Goal: Task Accomplishment & Management: Manage account settings

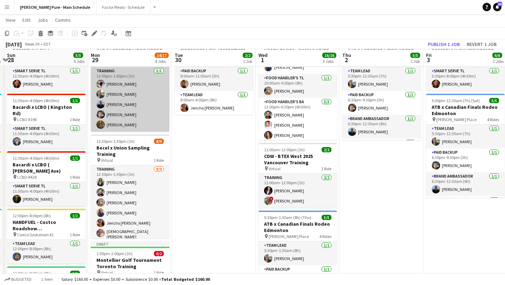
scroll to position [42, 0]
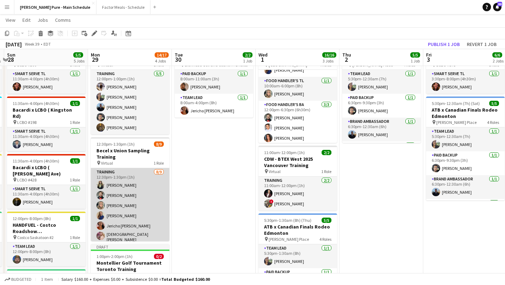
click at [129, 187] on app-card-role "Training 8/9 12:30pm-1:30pm (1h) Hensi Patel Faisal Khawaja Jade Askin Julia Kr…" at bounding box center [130, 221] width 79 height 107
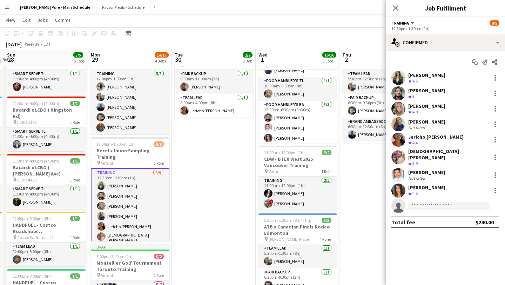
click at [402, 75] on app-user-avatar at bounding box center [399, 78] width 14 height 14
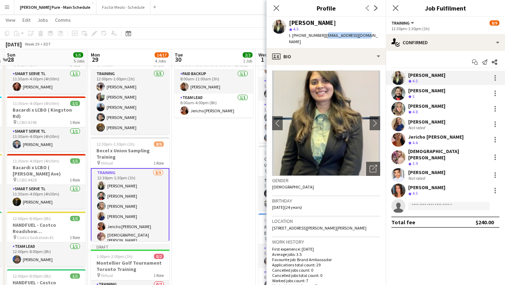
drag, startPoint x: 361, startPoint y: 34, endPoint x: 320, endPoint y: 35, distance: 41.1
click at [320, 35] on div "Hensi Patel star 4.5 t. +19059208376 | hensi1811@gmail.com" at bounding box center [326, 32] width 119 height 31
copy span "hensi1811@gmail.com"
click at [399, 173] on app-user-avatar at bounding box center [399, 175] width 14 height 14
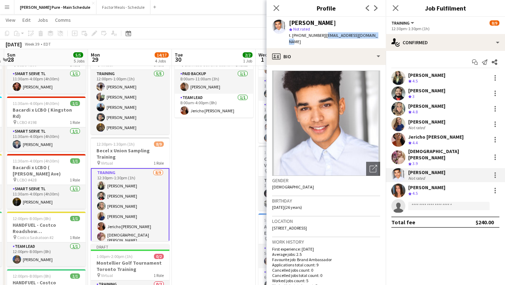
drag, startPoint x: 370, startPoint y: 36, endPoint x: 321, endPoint y: 38, distance: 49.5
click at [321, 38] on div "Kadrian Enyia star Not rated t. +16138517836 | kadrianenyia12@gmail.com" at bounding box center [326, 32] width 119 height 31
copy span "kadrianenyia12@gmail.com"
click at [394, 9] on icon at bounding box center [395, 8] width 7 height 7
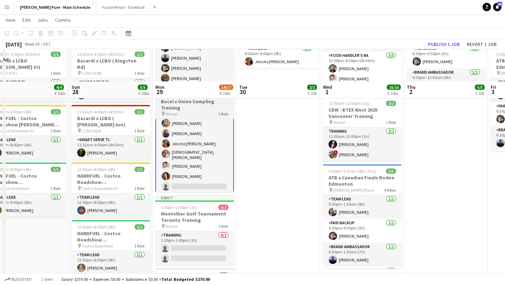
scroll to position [126, 0]
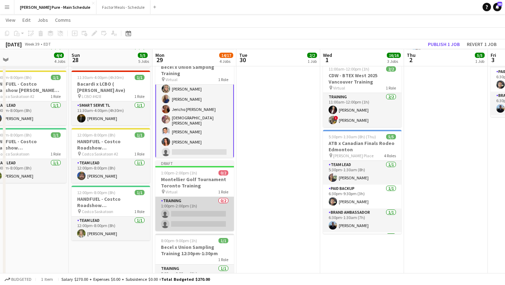
click at [192, 211] on app-card-role "Training 0/2 1:00pm-2:00pm (1h) single-neutral-actions single-neutral-actions" at bounding box center [194, 214] width 79 height 34
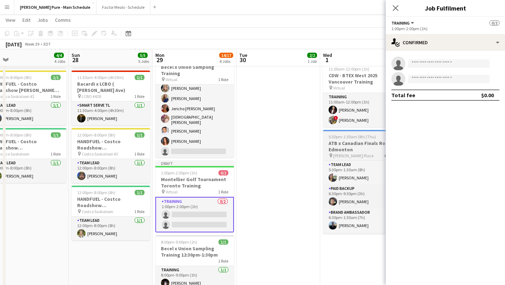
scroll to position [32, 0]
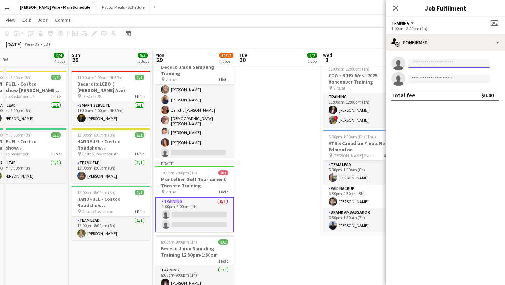
click at [446, 61] on input at bounding box center [448, 63] width 81 height 8
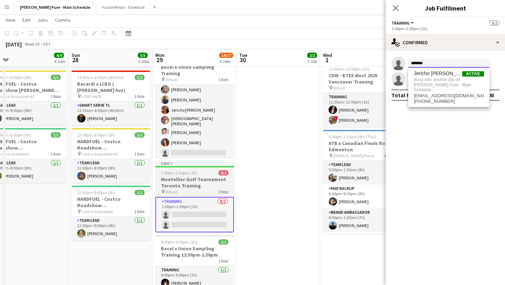
type input "*******"
click at [171, 170] on span "1:00pm-2:00pm (1h)" at bounding box center [179, 172] width 36 height 5
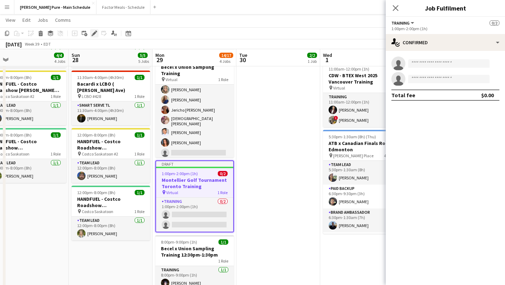
click at [91, 34] on div "Edit" at bounding box center [94, 33] width 8 height 8
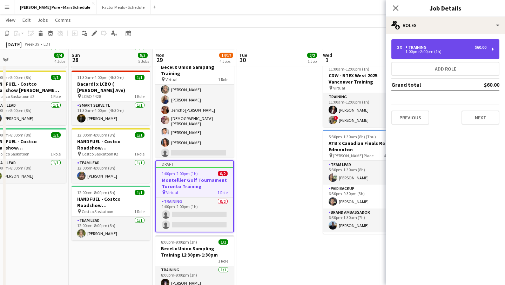
click at [446, 46] on div "2 x Training $60.00" at bounding box center [441, 47] width 89 height 5
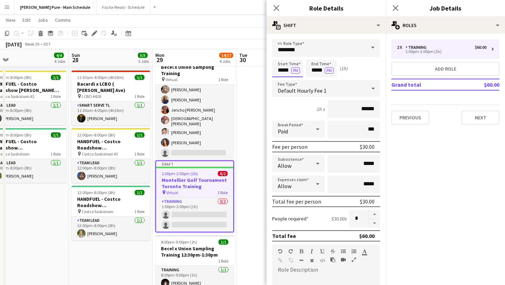
click at [278, 64] on input "*****" at bounding box center [287, 69] width 31 height 18
click at [280, 81] on div at bounding box center [281, 80] width 14 height 7
type input "*****"
click at [280, 81] on div at bounding box center [281, 80] width 14 height 7
click at [319, 66] on input "*****" at bounding box center [321, 69] width 31 height 18
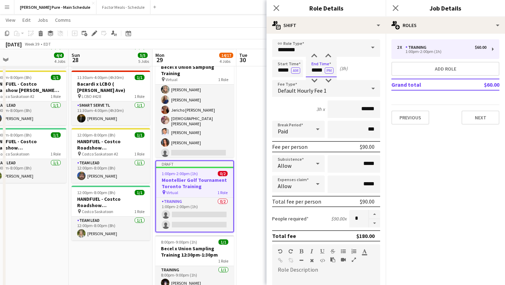
click at [317, 75] on input "*****" at bounding box center [321, 69] width 31 height 18
click at [317, 82] on div at bounding box center [314, 80] width 14 height 7
type input "*****"
click at [317, 82] on div at bounding box center [314, 80] width 14 height 7
click at [393, 6] on icon at bounding box center [395, 8] width 7 height 7
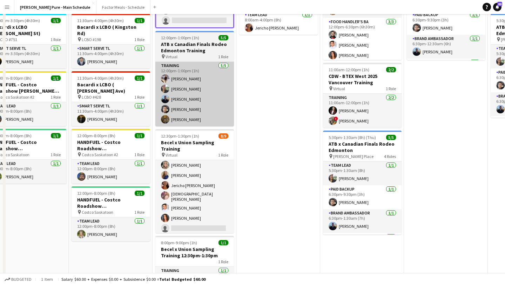
scroll to position [0, 0]
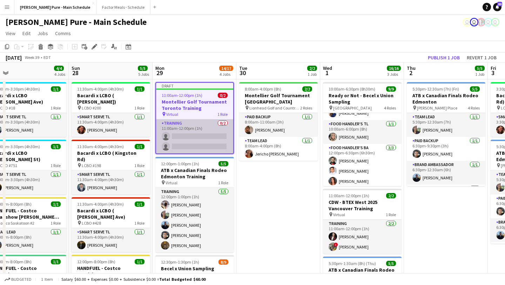
click at [189, 136] on app-card-role "Training 0/2 11:00am-12:00pm (1h) single-neutral-actions single-neutral-actions" at bounding box center [194, 136] width 77 height 34
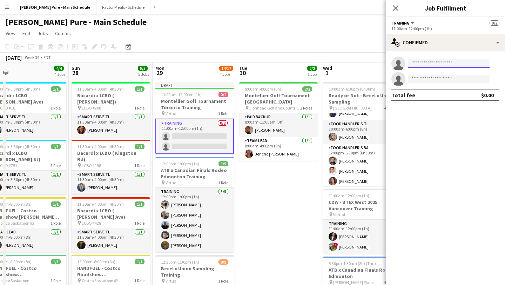
click at [467, 62] on input at bounding box center [448, 63] width 81 height 8
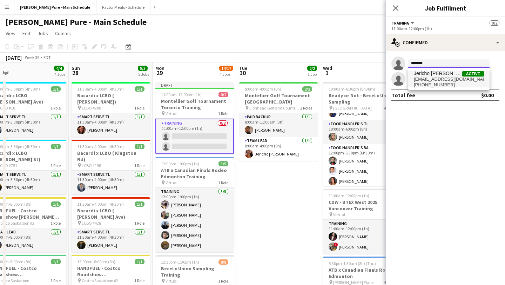
type input "*******"
click at [439, 73] on span "Jericho [PERSON_NAME]" at bounding box center [438, 74] width 48 height 6
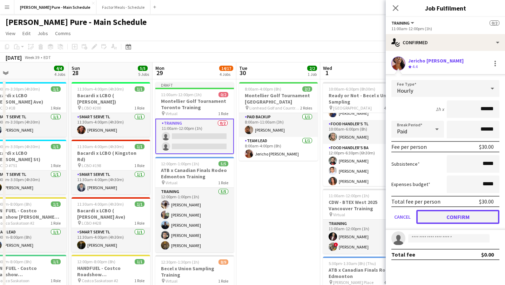
click at [448, 223] on button "Confirm" at bounding box center [458, 217] width 83 height 14
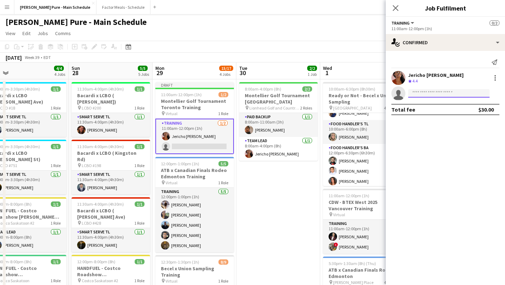
click at [438, 94] on input at bounding box center [448, 93] width 81 height 8
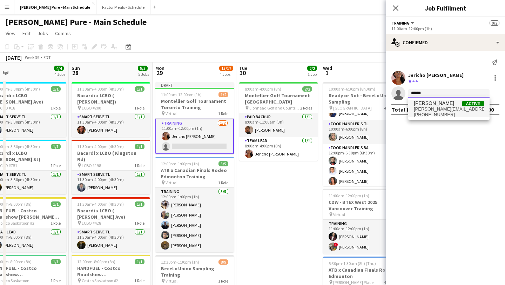
type input "******"
click at [420, 107] on span "navpreet.dhillon690@gmail.com" at bounding box center [449, 109] width 70 height 6
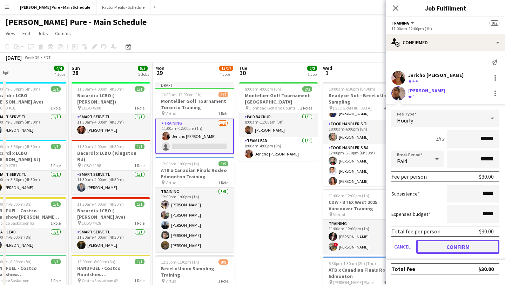
click at [452, 244] on button "Confirm" at bounding box center [458, 247] width 83 height 14
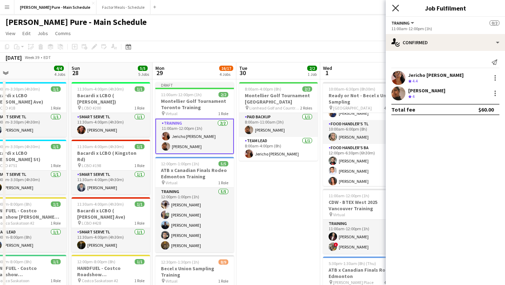
click at [395, 6] on icon "Close pop-in" at bounding box center [395, 8] width 7 height 7
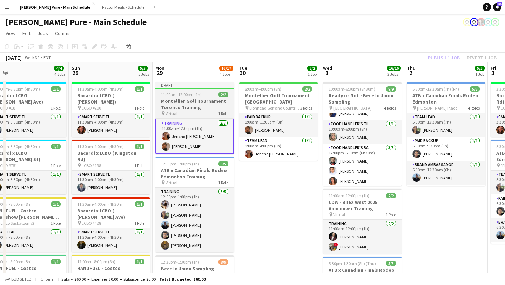
click at [190, 93] on span "11:00am-12:00pm (1h)" at bounding box center [181, 94] width 41 height 5
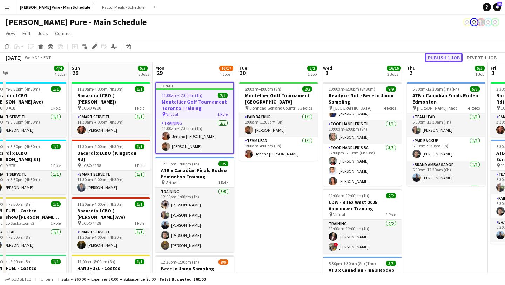
click at [450, 57] on button "Publish 1 job" at bounding box center [444, 57] width 38 height 9
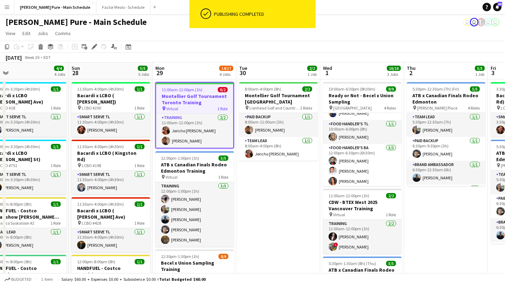
click at [198, 104] on h3 "Montellier Golf Tournament Toronto Training" at bounding box center [194, 99] width 77 height 13
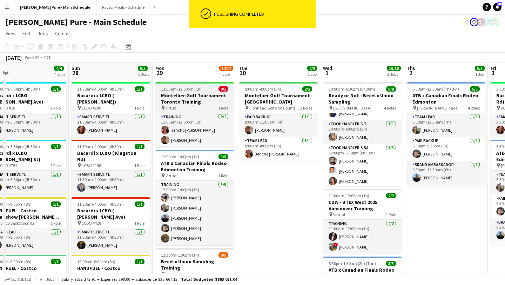
click at [162, 105] on div "pin Virtual" at bounding box center [169, 107] width 16 height 5
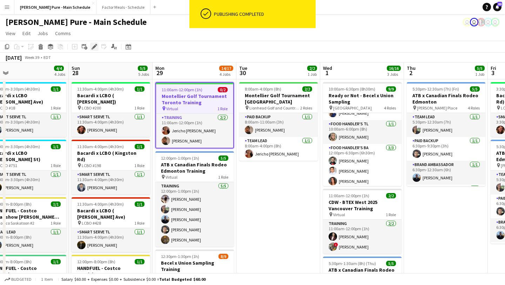
click at [92, 46] on icon "Edit" at bounding box center [95, 47] width 6 height 6
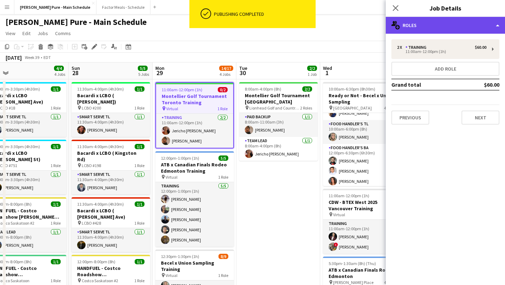
click at [431, 23] on div "multiple-users-add Roles" at bounding box center [445, 25] width 119 height 17
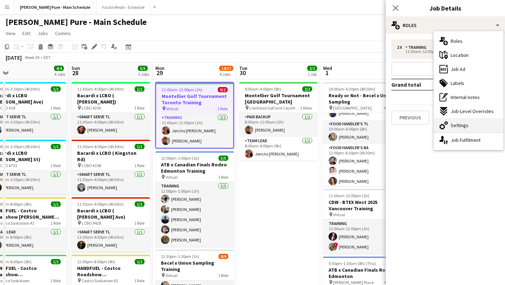
click at [459, 125] on span "Settings" at bounding box center [460, 125] width 18 height 6
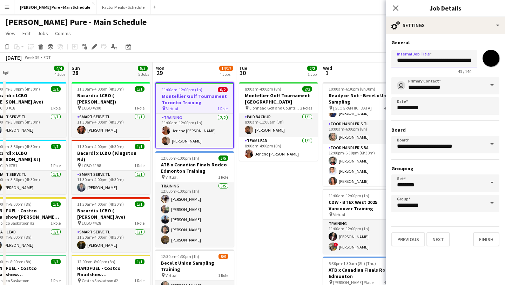
scroll to position [0, 30]
drag, startPoint x: 398, startPoint y: 59, endPoint x: 490, endPoint y: 60, distance: 92.0
click at [490, 60] on div "**********" at bounding box center [446, 60] width 108 height 27
click at [396, 8] on icon at bounding box center [395, 8] width 7 height 7
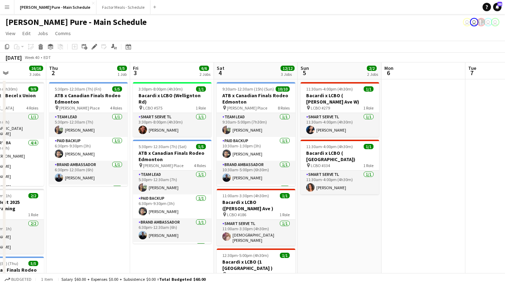
scroll to position [0, 148]
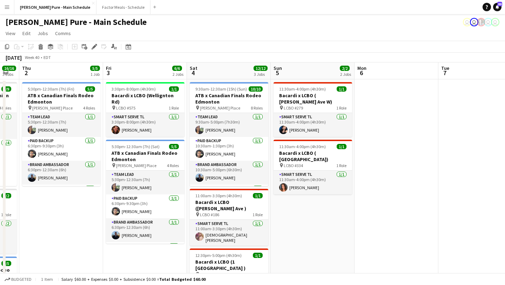
click at [4, 9] on app-icon "Menu" at bounding box center [7, 7] width 6 height 6
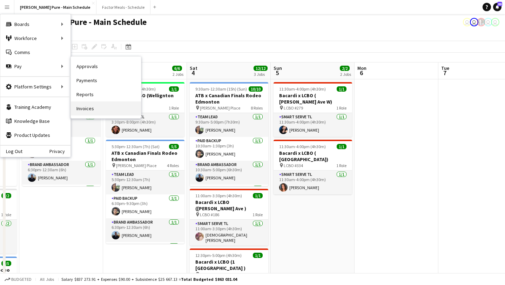
click at [112, 114] on link "Invoices" at bounding box center [106, 108] width 70 height 14
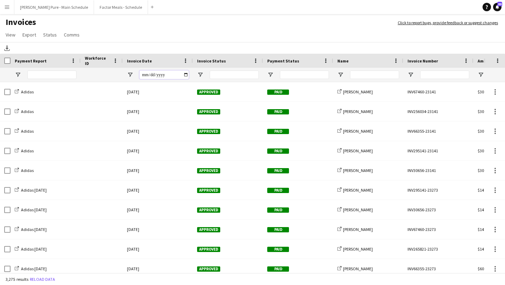
click at [187, 73] on input "Invoice Date Filter Input" at bounding box center [164, 75] width 49 height 8
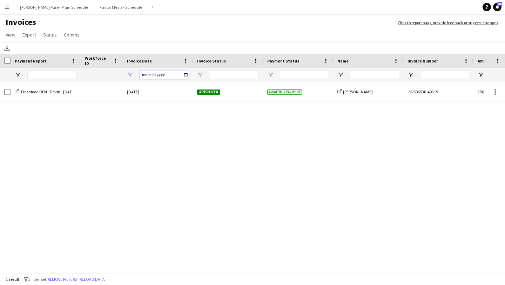
click at [186, 76] on input "**********" at bounding box center [164, 75] width 49 height 8
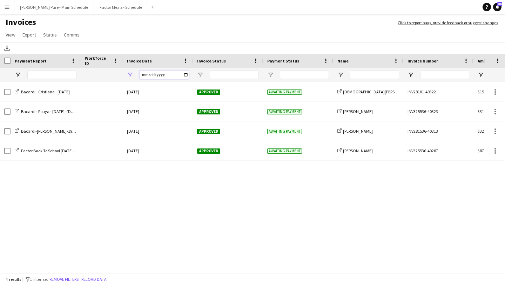
click at [187, 73] on input "**********" at bounding box center [164, 75] width 49 height 8
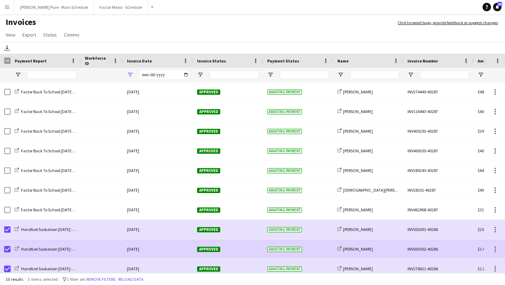
scroll to position [5, 0]
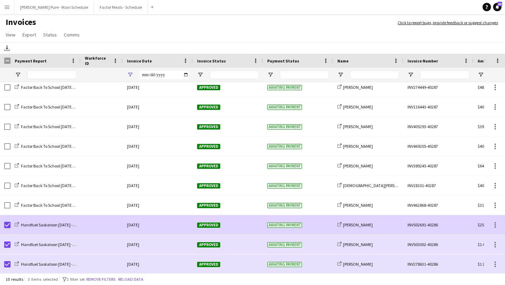
click at [201, 223] on span "Approved" at bounding box center [208, 224] width 23 height 5
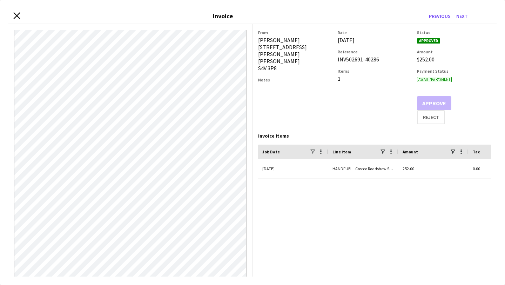
click at [15, 15] on icon at bounding box center [16, 15] width 7 height 7
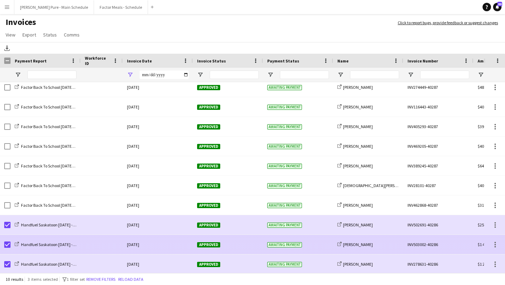
click at [207, 244] on span "Approved" at bounding box center [208, 244] width 23 height 5
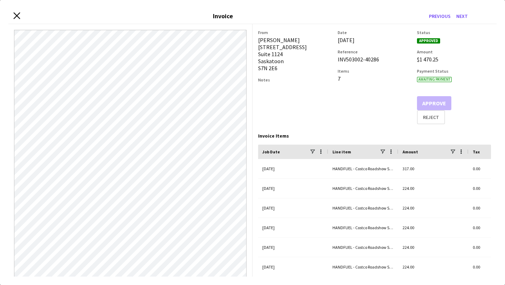
click at [16, 15] on icon at bounding box center [16, 15] width 7 height 7
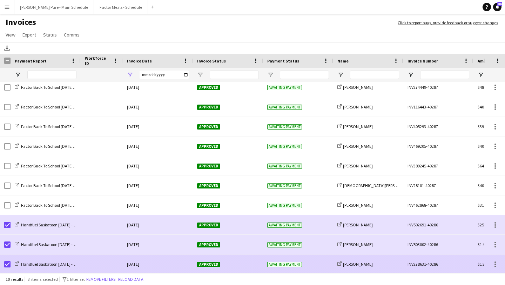
click at [202, 260] on div "Approved" at bounding box center [228, 263] width 70 height 19
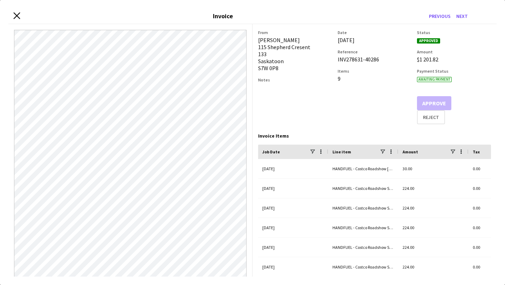
click at [17, 15] on icon "Close invoice dialog" at bounding box center [16, 15] width 7 height 7
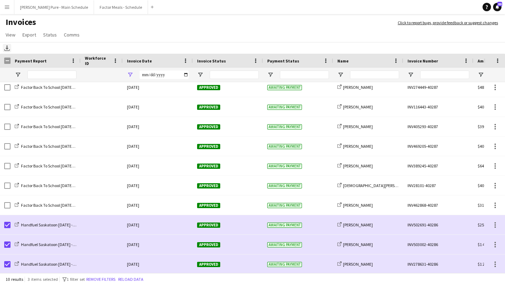
click at [6, 50] on icon "Download" at bounding box center [7, 48] width 6 height 6
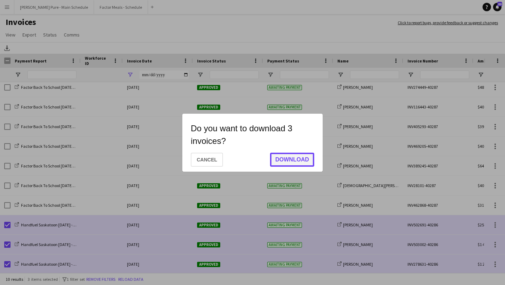
click at [288, 156] on button "Download" at bounding box center [292, 160] width 44 height 14
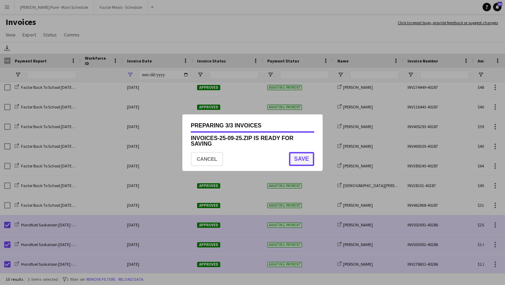
click at [304, 157] on button "Save" at bounding box center [301, 159] width 25 height 14
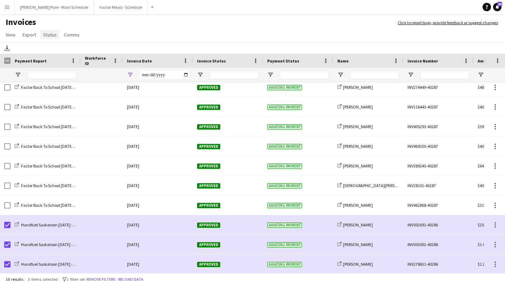
click at [52, 38] on link "Status" at bounding box center [49, 34] width 19 height 9
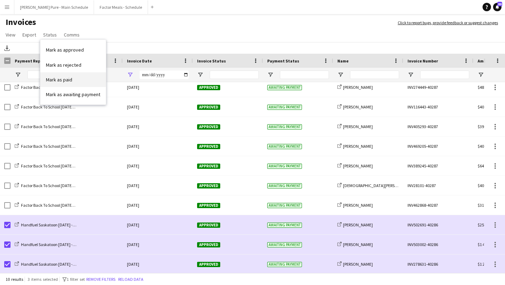
click at [89, 80] on link "Mark as paid" at bounding box center [73, 79] width 66 height 15
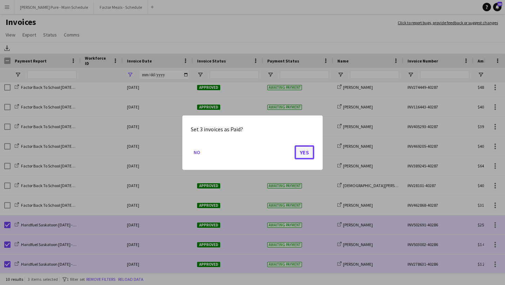
click at [305, 151] on button "Yes" at bounding box center [305, 152] width 20 height 14
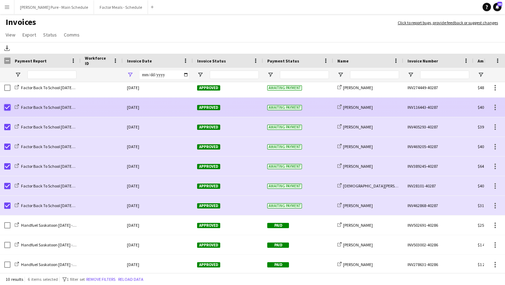
scroll to position [0, 0]
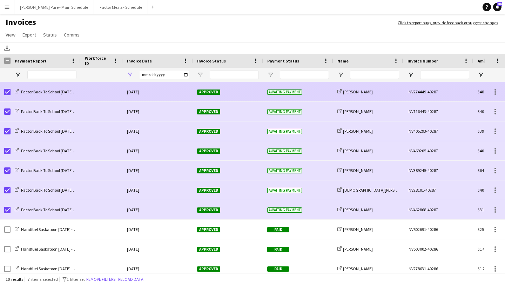
click at [208, 92] on span "Approved" at bounding box center [208, 91] width 23 height 5
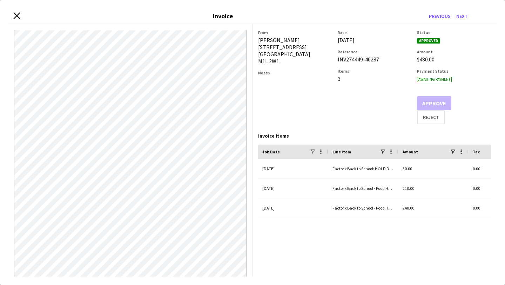
click at [15, 17] on icon at bounding box center [16, 15] width 7 height 7
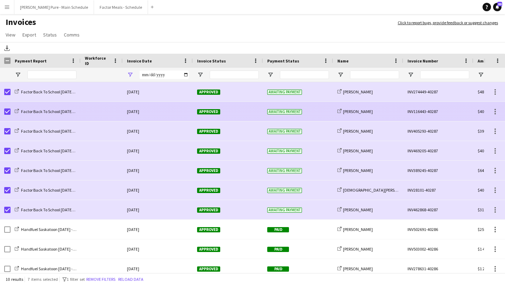
click at [205, 112] on span "Approved" at bounding box center [208, 111] width 23 height 5
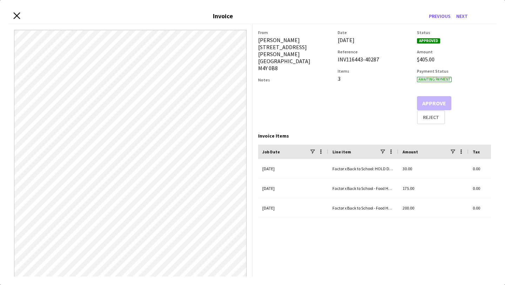
click at [15, 14] on icon at bounding box center [16, 15] width 7 height 7
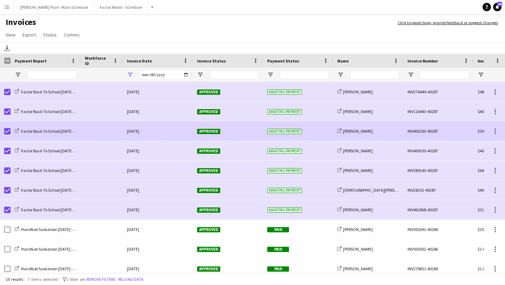
click at [205, 130] on span "Approved" at bounding box center [208, 131] width 23 height 5
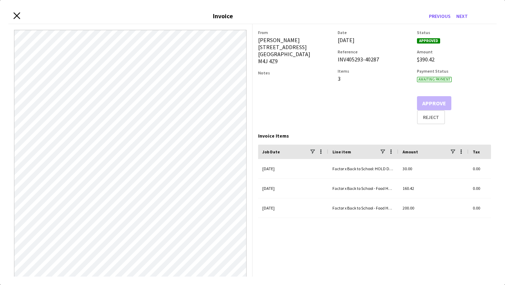
click at [16, 14] on icon "Close invoice dialog" at bounding box center [16, 15] width 7 height 7
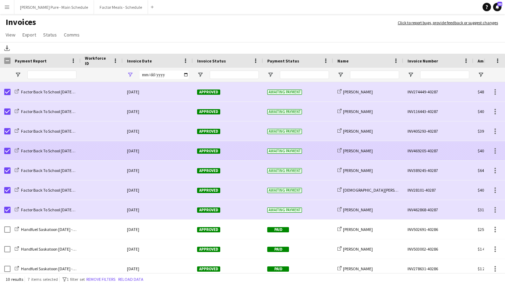
click at [210, 150] on span "Approved" at bounding box center [208, 150] width 23 height 5
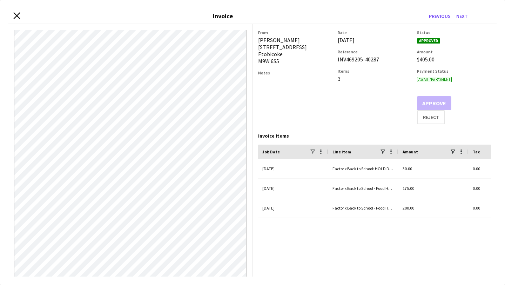
click at [17, 18] on icon "Close invoice dialog" at bounding box center [16, 15] width 7 height 7
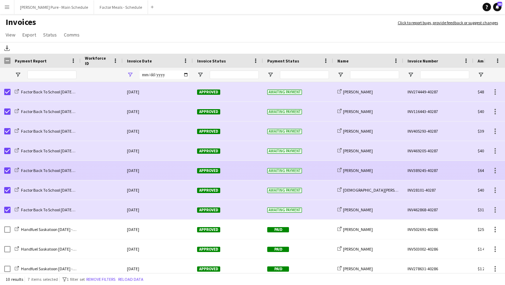
click at [213, 170] on span "Approved" at bounding box center [208, 170] width 23 height 5
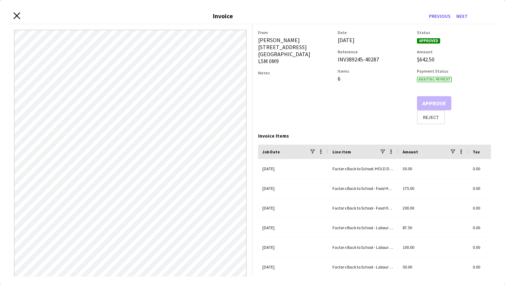
click at [16, 17] on icon "Close invoice dialog" at bounding box center [16, 15] width 7 height 7
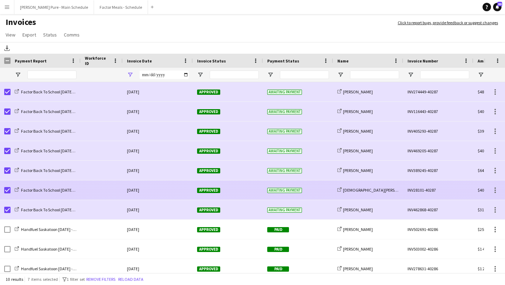
click at [212, 190] on span "Approved" at bounding box center [208, 190] width 23 height 5
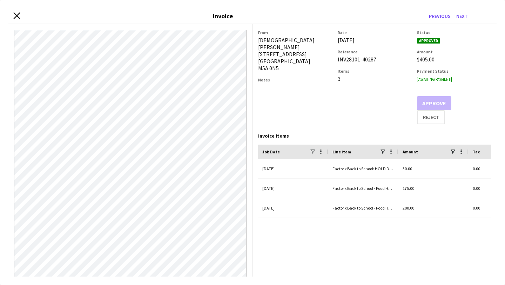
click at [16, 13] on icon "Close invoice dialog" at bounding box center [16, 15] width 7 height 7
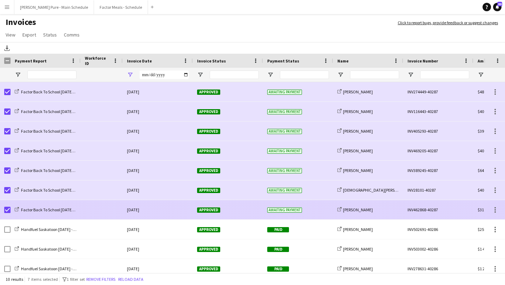
click at [212, 209] on span "Approved" at bounding box center [208, 209] width 23 height 5
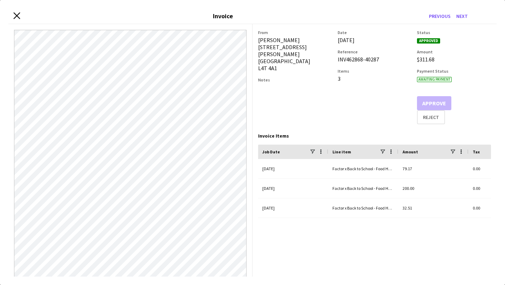
click at [14, 18] on icon "Close invoice dialog" at bounding box center [16, 15] width 7 height 7
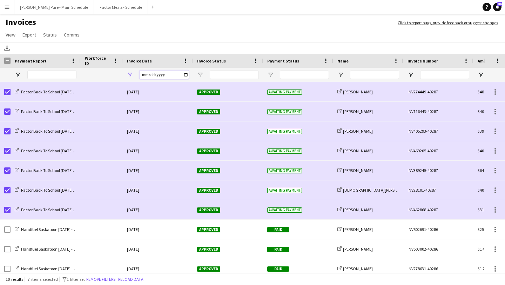
click at [186, 74] on input "**********" at bounding box center [164, 75] width 49 height 8
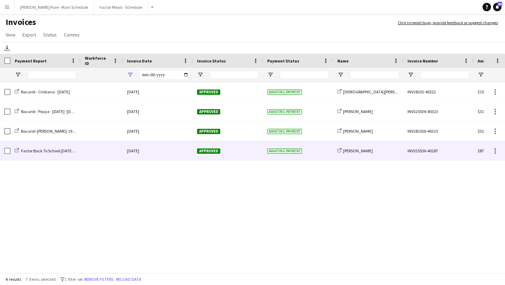
click at [4, 150] on div at bounding box center [5, 150] width 11 height 19
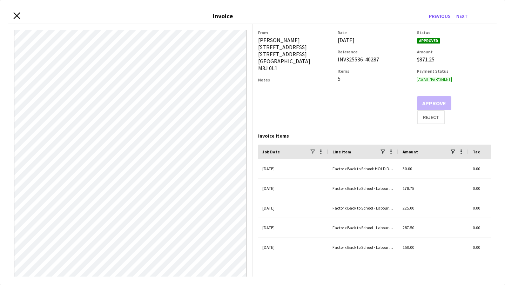
click at [17, 15] on icon at bounding box center [16, 15] width 7 height 7
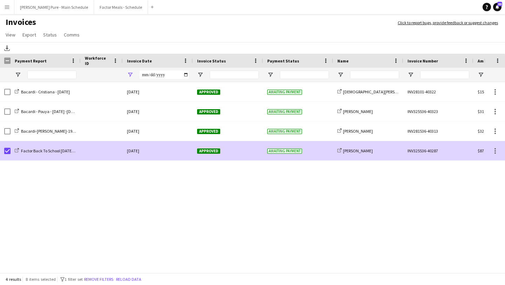
click at [206, 149] on span "Approved" at bounding box center [208, 150] width 23 height 5
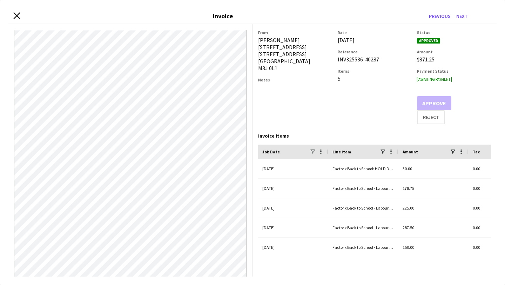
click at [18, 15] on icon "Close invoice dialog" at bounding box center [16, 15] width 7 height 7
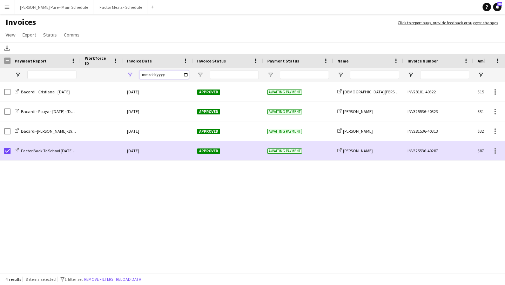
click at [185, 74] on input "**********" at bounding box center [164, 75] width 49 height 8
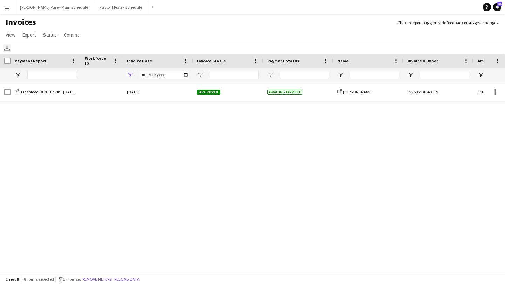
click at [7, 48] on icon at bounding box center [7, 47] width 3 height 4
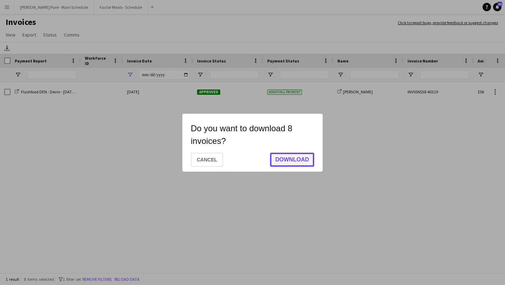
click at [294, 161] on button "Download" at bounding box center [292, 160] width 44 height 14
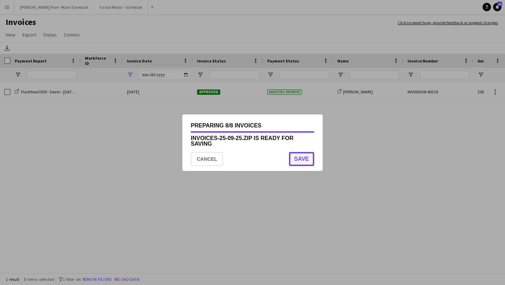
click at [306, 156] on button "Save" at bounding box center [301, 159] width 25 height 14
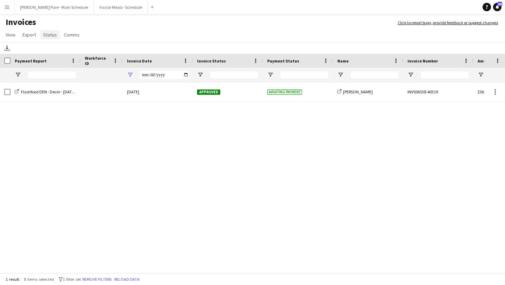
click at [49, 34] on span "Status" at bounding box center [50, 35] width 14 height 6
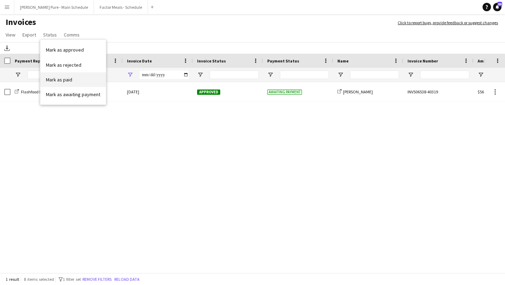
click at [83, 75] on link "Mark as paid" at bounding box center [73, 79] width 66 height 15
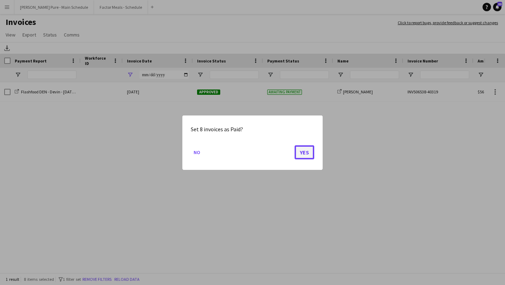
click at [307, 153] on button "Yes" at bounding box center [305, 152] width 20 height 14
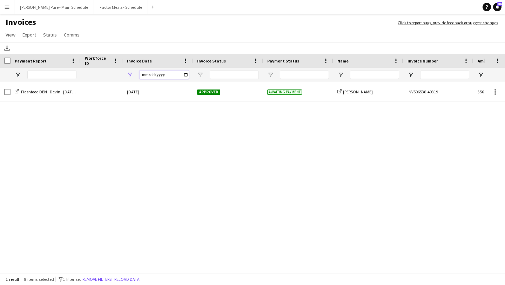
click at [186, 73] on input "**********" at bounding box center [164, 75] width 49 height 8
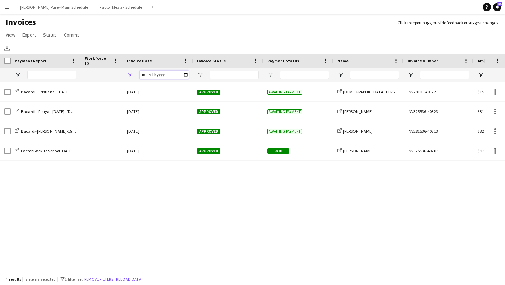
click at [184, 75] on input "**********" at bounding box center [164, 75] width 49 height 8
type input "**********"
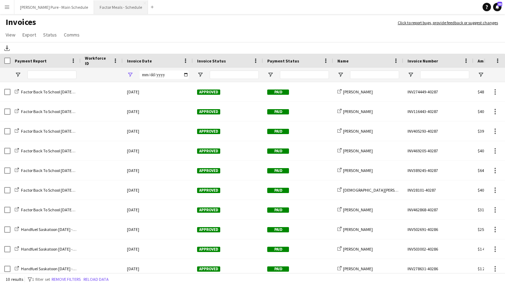
click at [100, 4] on button "Factor Meals - Schedule Close" at bounding box center [121, 7] width 54 height 14
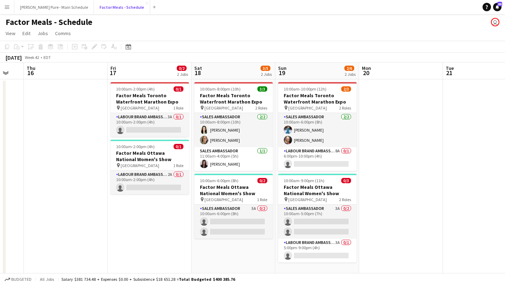
scroll to position [0, 329]
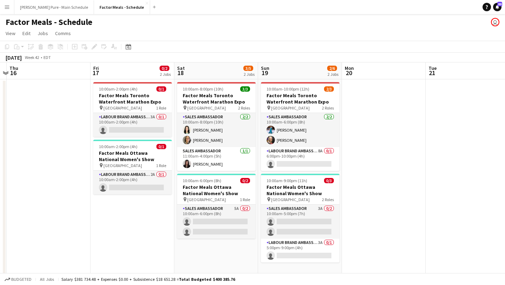
click at [10, 12] on button "Menu" at bounding box center [7, 7] width 14 height 14
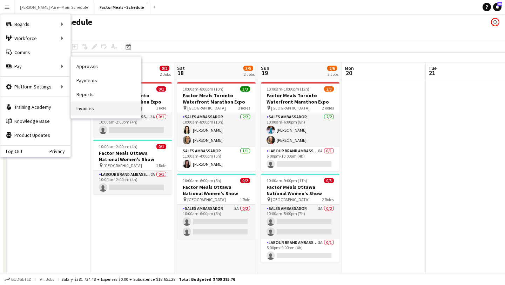
click at [113, 107] on link "Invoices" at bounding box center [106, 108] width 70 height 14
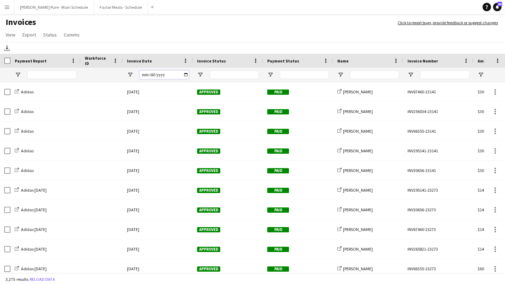
click at [186, 74] on input "Invoice Date Filter Input" at bounding box center [164, 75] width 49 height 8
type input "**********"
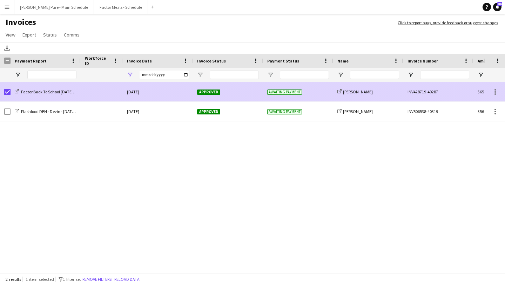
click at [214, 92] on span "Approved" at bounding box center [208, 91] width 23 height 5
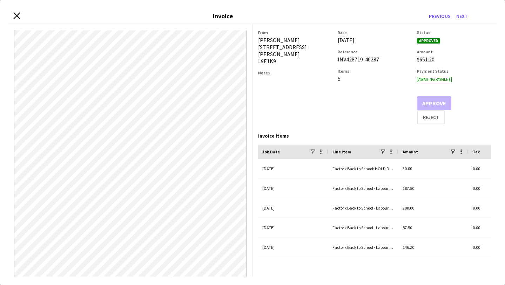
click at [18, 15] on icon "Close invoice dialog" at bounding box center [16, 15] width 7 height 7
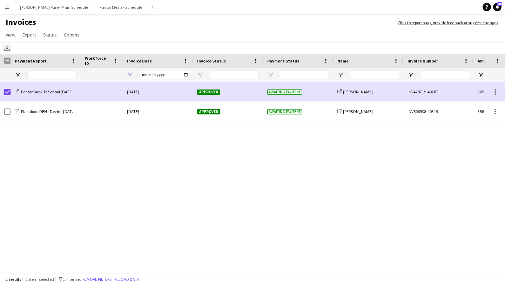
click at [8, 48] on icon at bounding box center [7, 47] width 3 height 4
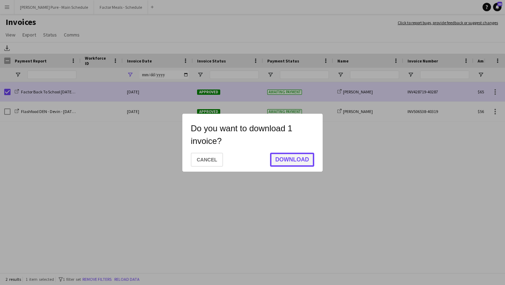
click at [301, 158] on button "Download" at bounding box center [292, 160] width 44 height 14
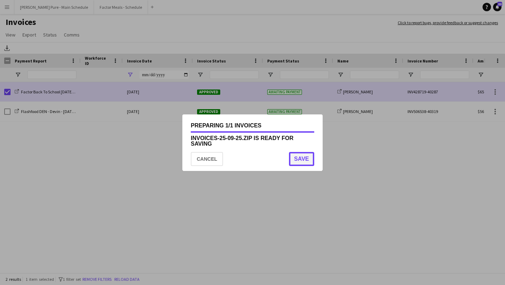
click at [294, 164] on button "Save" at bounding box center [301, 159] width 25 height 14
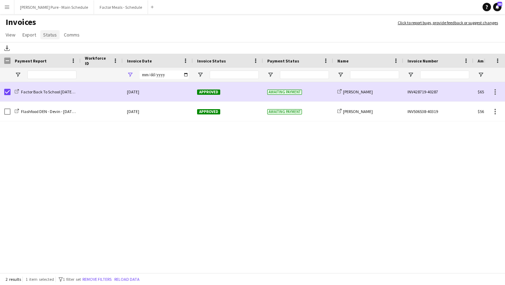
click at [48, 35] on span "Status" at bounding box center [50, 35] width 14 height 6
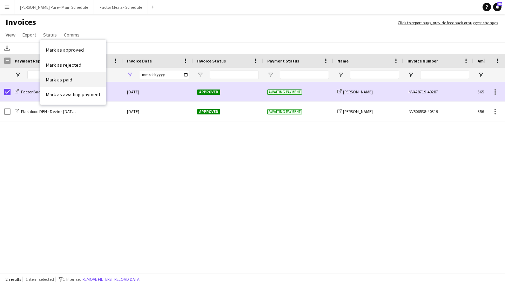
click at [72, 79] on link "Mark as paid" at bounding box center [73, 79] width 66 height 15
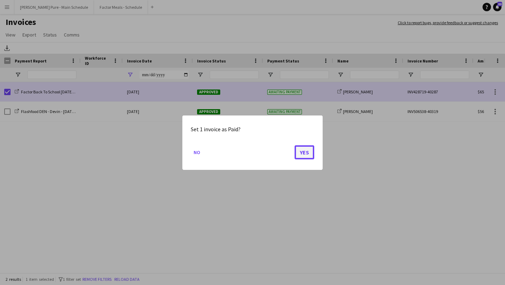
click at [302, 149] on button "Yes" at bounding box center [305, 152] width 20 height 14
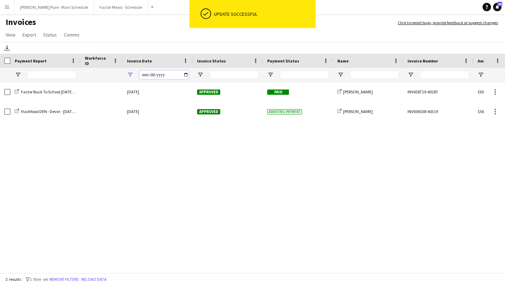
click at [184, 75] on input "**********" at bounding box center [164, 75] width 49 height 8
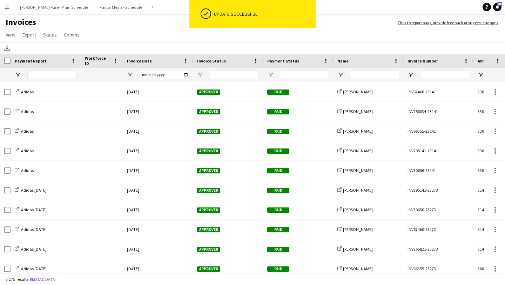
click at [364, 84] on div "share-external-link-1 Christina Cabral" at bounding box center [368, 91] width 70 height 19
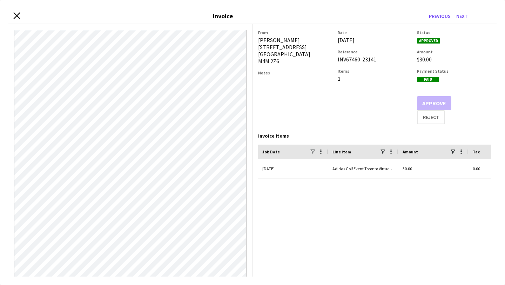
click at [14, 19] on icon "Close invoice dialog" at bounding box center [16, 15] width 7 height 7
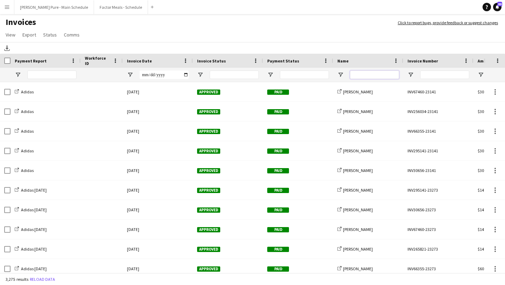
click at [374, 71] on input "Name Filter Input" at bounding box center [374, 75] width 49 height 8
type input "*****"
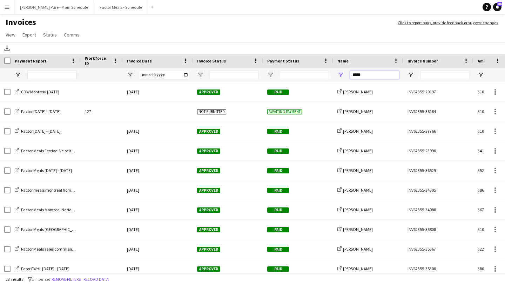
drag, startPoint x: 370, startPoint y: 78, endPoint x: 326, endPoint y: 75, distance: 44.7
click at [326, 75] on div "*****" at bounding box center [342, 75] width 684 height 14
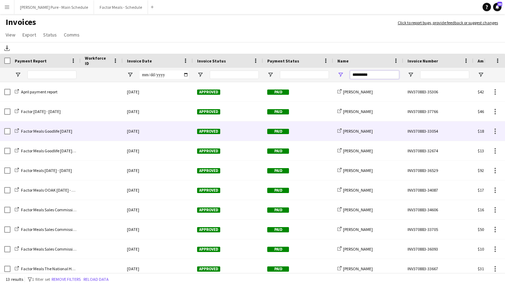
scroll to position [64, 0]
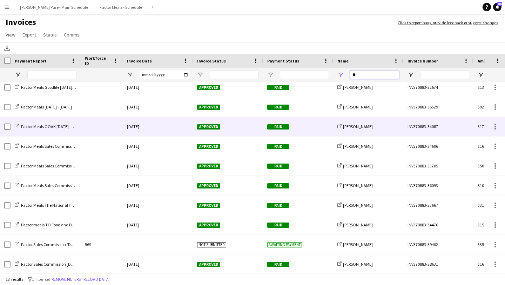
type input "*"
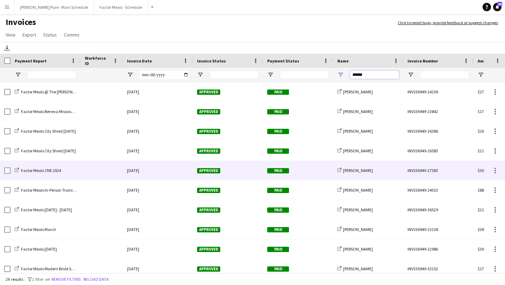
scroll to position [266, 0]
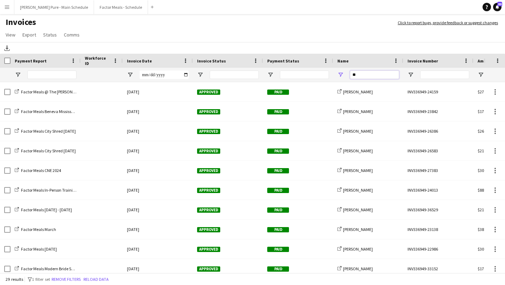
type input "*"
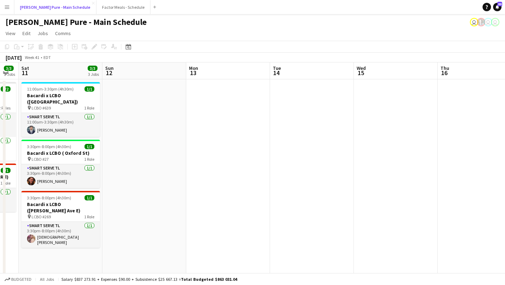
scroll to position [0, 143]
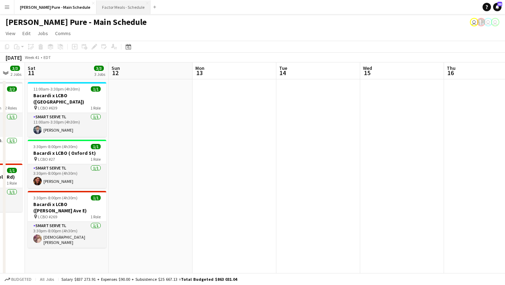
click at [97, 7] on button "Factor Meals - Schedule Close" at bounding box center [124, 7] width 54 height 14
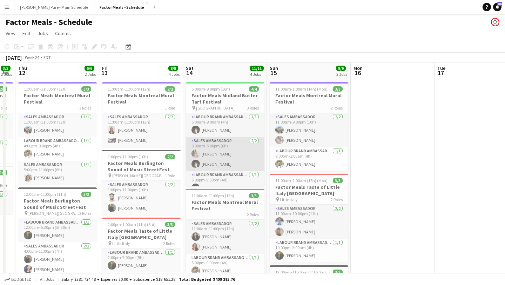
click at [197, 153] on app-user-avatar at bounding box center [196, 154] width 8 height 8
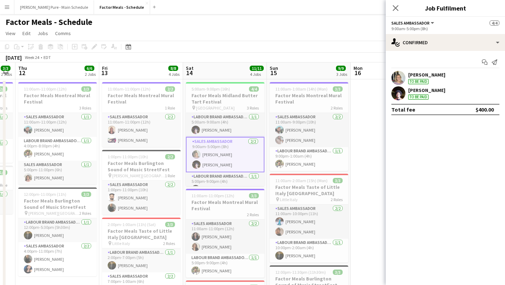
click at [399, 74] on app-user-avatar at bounding box center [399, 78] width 14 height 14
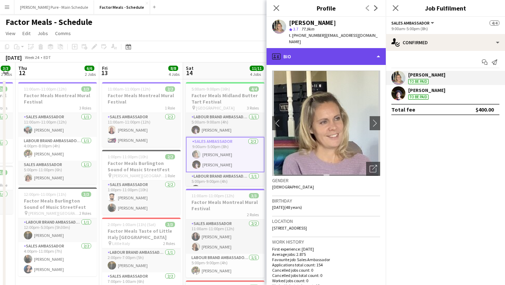
click at [370, 53] on div "profile Bio" at bounding box center [326, 56] width 119 height 17
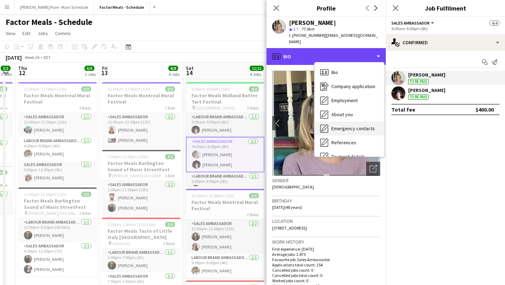
scroll to position [52, 0]
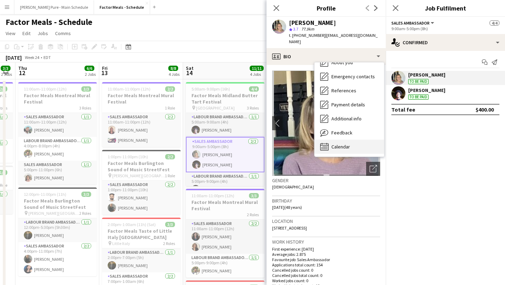
click at [351, 140] on div "Calendar Calendar" at bounding box center [349, 147] width 69 height 14
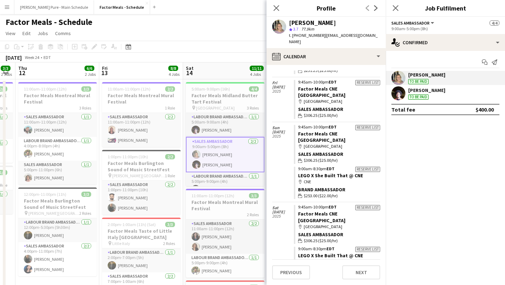
scroll to position [0, 0]
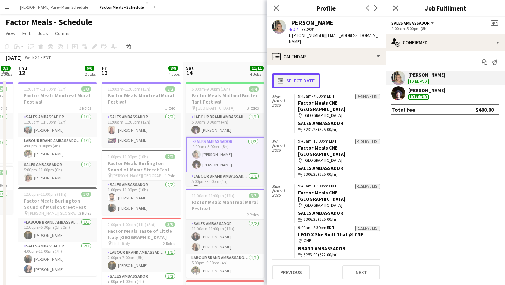
click at [301, 77] on button "calendar-full Select date" at bounding box center [296, 80] width 48 height 15
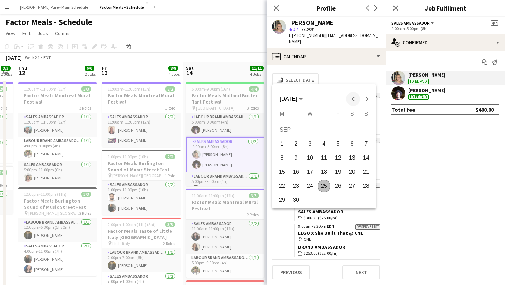
click at [356, 100] on span "Previous month" at bounding box center [353, 99] width 14 height 14
click at [355, 100] on span "Previous month" at bounding box center [353, 99] width 14 height 14
click at [296, 142] on span "1" at bounding box center [296, 144] width 13 height 13
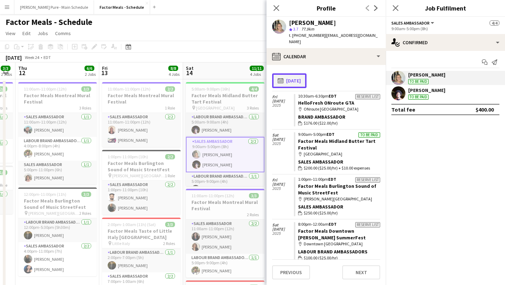
click at [307, 73] on button "calendar-full [DATE]" at bounding box center [289, 80] width 34 height 15
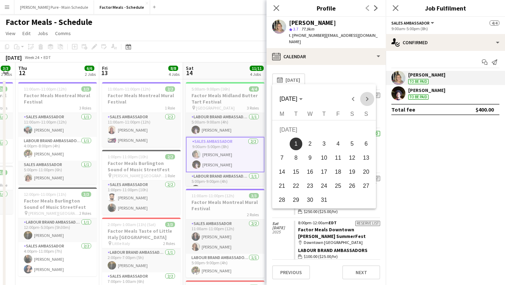
click at [368, 97] on span "Next month" at bounding box center [367, 99] width 14 height 14
click at [335, 128] on span "1" at bounding box center [338, 131] width 13 height 14
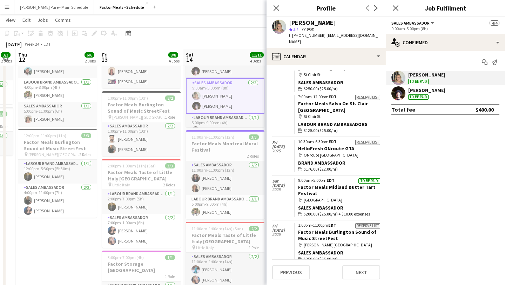
scroll to position [282, 0]
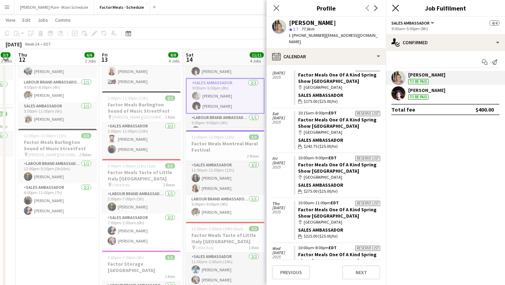
click at [395, 8] on icon at bounding box center [395, 8] width 7 height 7
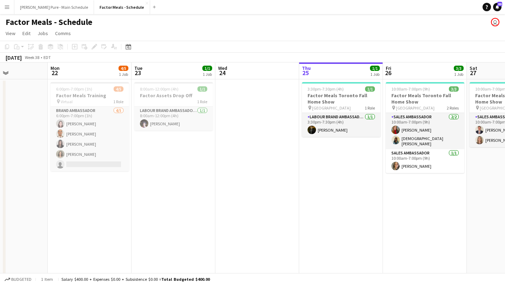
scroll to position [0, 199]
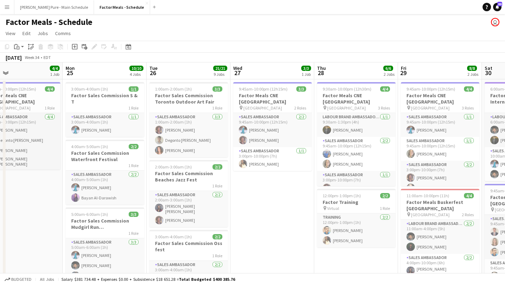
scroll to position [0, 152]
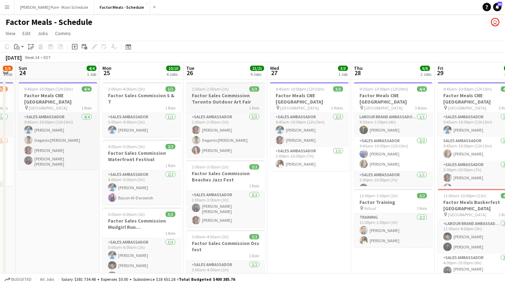
click at [208, 91] on span "1:00am-2:00am (1h)" at bounding box center [210, 88] width 37 height 5
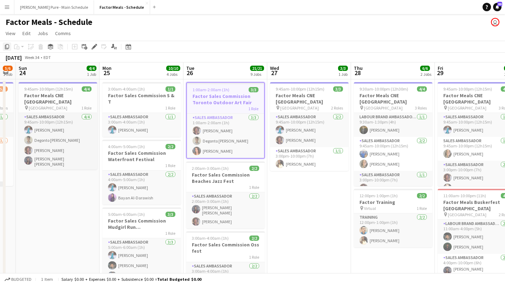
click at [9, 47] on icon at bounding box center [7, 46] width 4 height 5
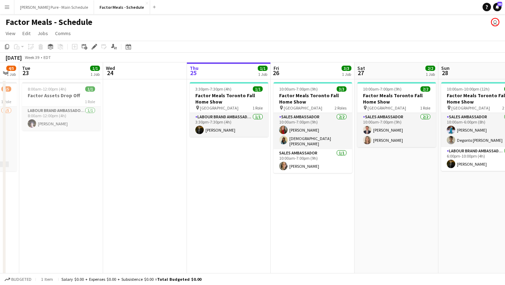
scroll to position [0, 165]
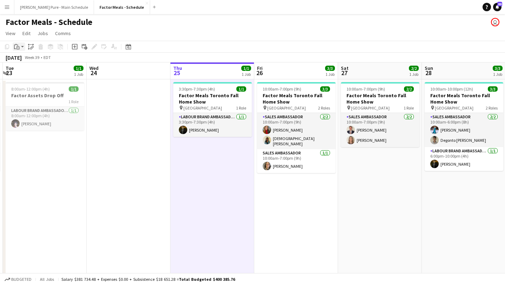
click at [16, 43] on div "Paste" at bounding box center [17, 46] width 8 height 8
click at [29, 57] on link "Paste Command V" at bounding box center [46, 60] width 55 height 6
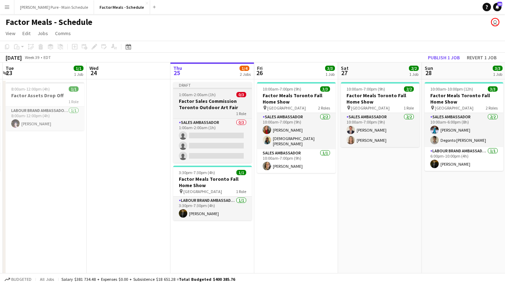
click at [197, 97] on span "1:00am-2:00am (1h)" at bounding box center [197, 94] width 37 height 5
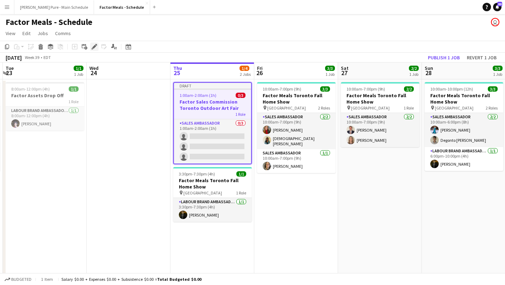
click at [93, 46] on icon "Edit" at bounding box center [95, 47] width 6 height 6
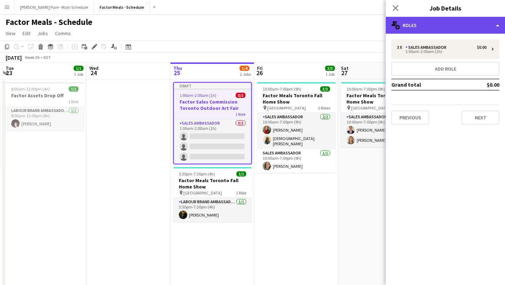
click at [451, 25] on div "multiple-users-add Roles" at bounding box center [445, 25] width 119 height 17
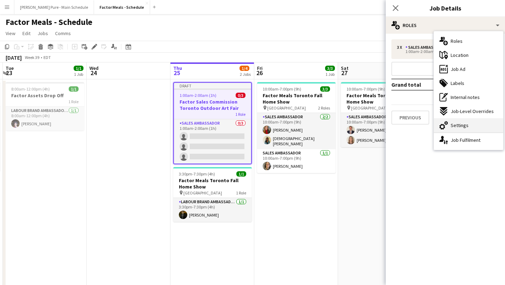
click at [476, 130] on div "cog-double-3 Settings" at bounding box center [468, 125] width 69 height 14
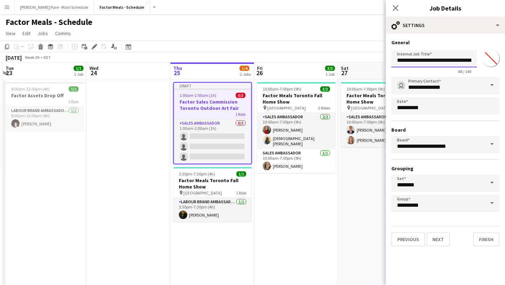
click at [458, 60] on input "**********" at bounding box center [435, 59] width 86 height 18
drag, startPoint x: 458, startPoint y: 59, endPoint x: 505, endPoint y: 58, distance: 47.0
click at [505, 58] on form "**********" at bounding box center [445, 142] width 119 height 207
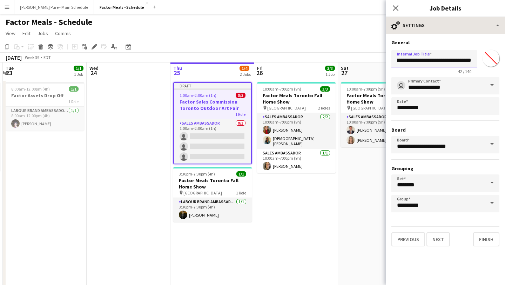
type input "**********"
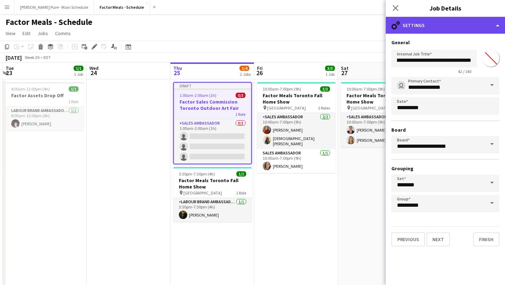
click at [482, 22] on div "cog-double-3 Settings" at bounding box center [445, 25] width 119 height 17
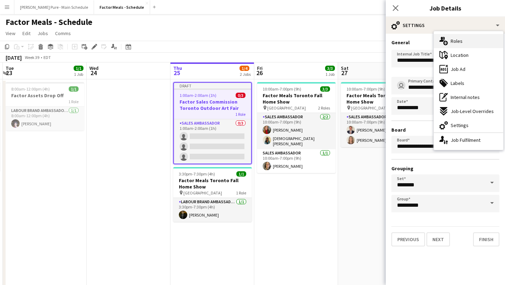
click at [478, 40] on div "multiple-users-add Roles" at bounding box center [468, 41] width 69 height 14
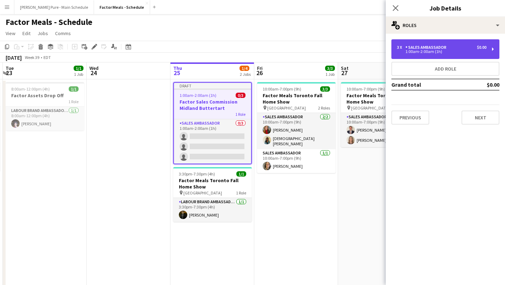
click at [479, 45] on div "$0.00" at bounding box center [481, 47] width 9 height 5
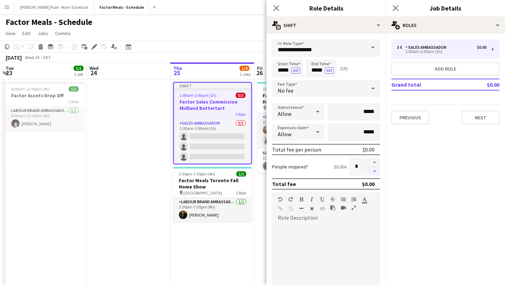
click at [373, 172] on button "button" at bounding box center [374, 171] width 11 height 9
type input "*"
click at [395, 8] on icon at bounding box center [395, 8] width 7 height 7
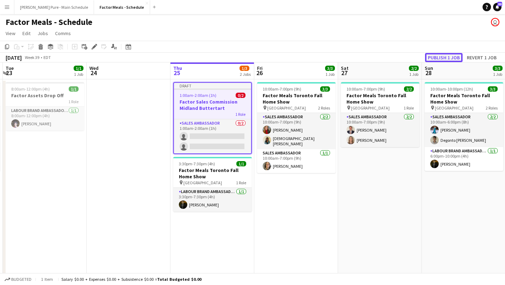
click at [451, 56] on button "Publish 1 job" at bounding box center [444, 57] width 38 height 9
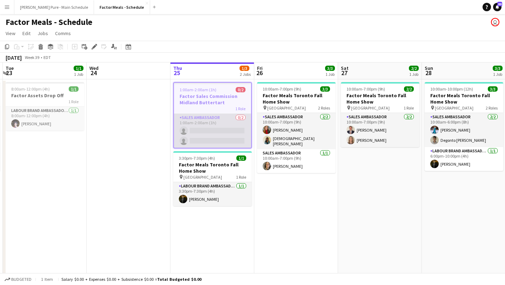
click at [219, 129] on app-card-role "Sales Ambassador 0/2 1:00am-2:00am (1h) single-neutral-actions single-neutral-a…" at bounding box center [212, 131] width 77 height 34
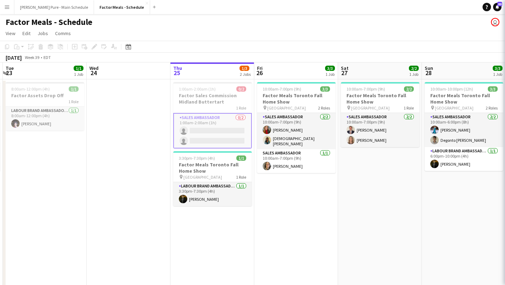
scroll to position [0, 165]
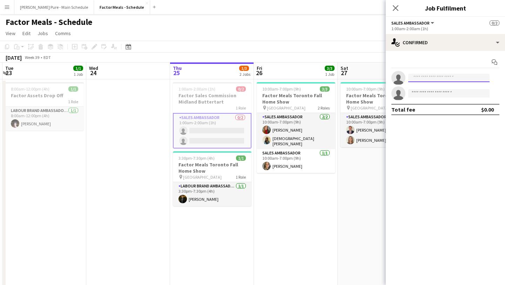
click at [432, 80] on input at bounding box center [448, 78] width 81 height 8
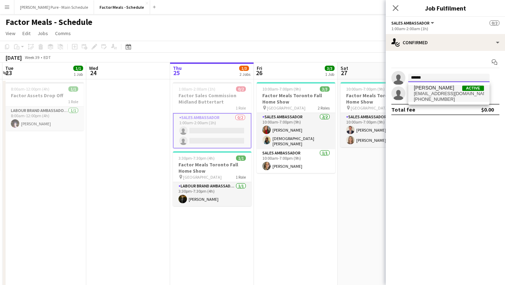
type input "******"
click at [429, 92] on span "[EMAIL_ADDRESS][DOMAIN_NAME]" at bounding box center [449, 94] width 70 height 6
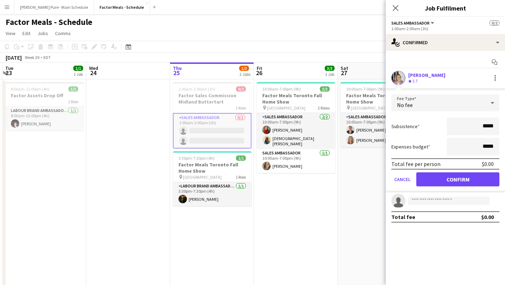
click at [450, 171] on form "Fee Type No fee Subsistence ***** Expenses budget ***** Total fee per person $0…" at bounding box center [445, 143] width 119 height 98
click at [450, 180] on button "Confirm" at bounding box center [458, 179] width 83 height 14
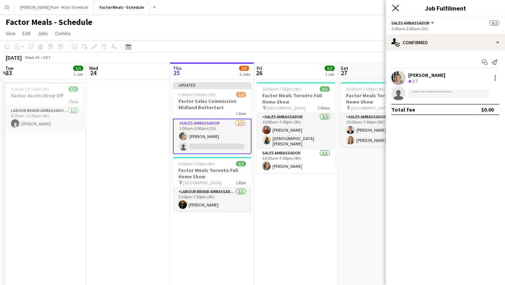
click at [394, 8] on icon "Close pop-in" at bounding box center [395, 8] width 7 height 7
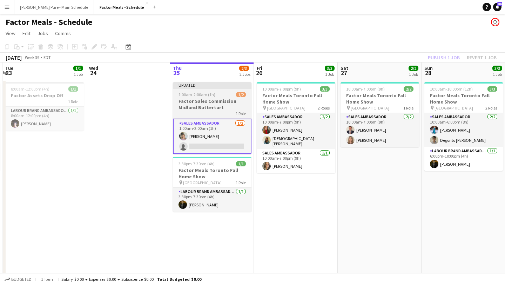
click at [208, 99] on h3 "Factor Sales Commission Midland Buttertart" at bounding box center [212, 104] width 79 height 13
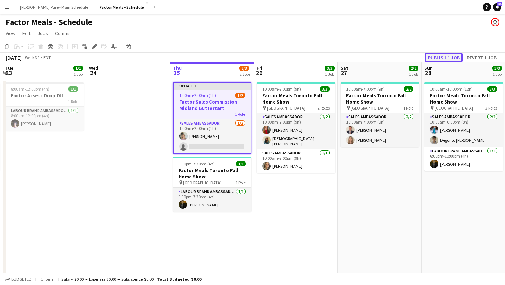
click at [448, 58] on button "Publish 1 job" at bounding box center [444, 57] width 38 height 9
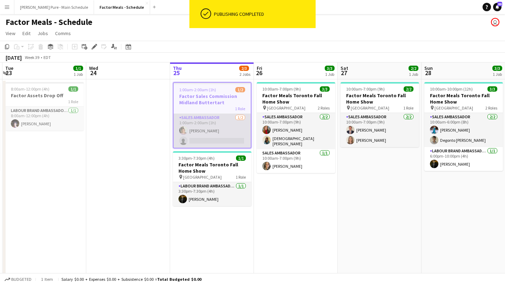
click at [220, 141] on app-card-role "Sales Ambassador [DATE] 1:00am-2:00am (1h) [PERSON_NAME] single-neutral-actions" at bounding box center [212, 131] width 77 height 34
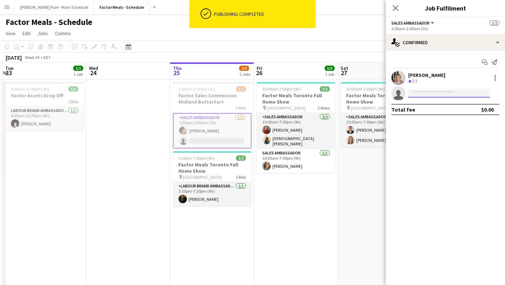
click at [437, 96] on input at bounding box center [448, 93] width 81 height 8
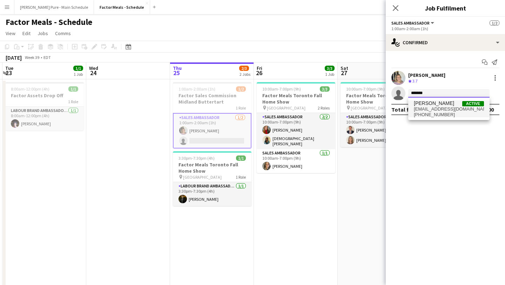
type input "*******"
click at [425, 107] on span "[EMAIL_ADDRESS][DOMAIN_NAME]" at bounding box center [449, 109] width 70 height 6
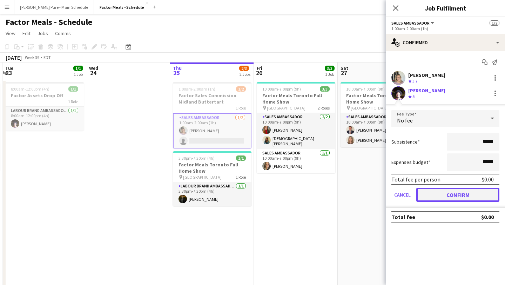
click at [463, 196] on button "Confirm" at bounding box center [458, 195] width 83 height 14
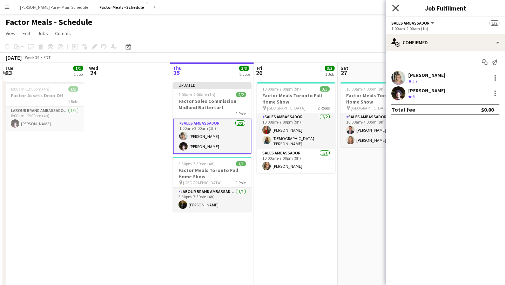
click at [394, 9] on icon at bounding box center [395, 8] width 7 height 7
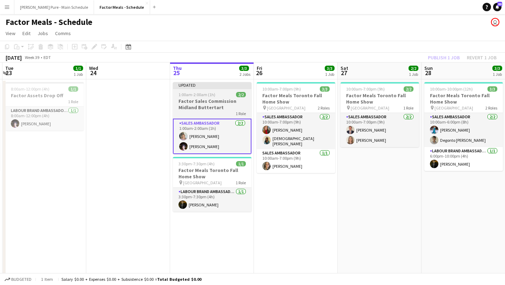
click at [211, 91] on app-job-card "Updated 1:00am-2:00am (1h) 2/2 Factor Sales Commission Midland Buttertart 1 Rol…" at bounding box center [212, 118] width 79 height 72
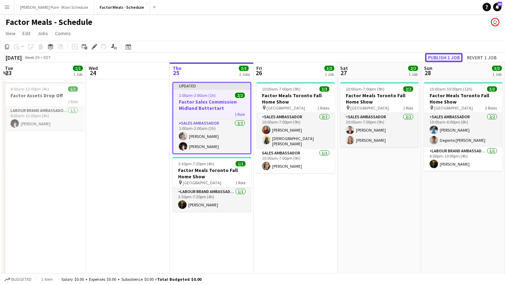
click at [449, 58] on button "Publish 1 job" at bounding box center [444, 57] width 38 height 9
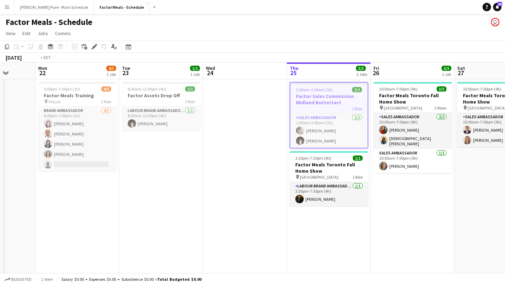
scroll to position [0, 347]
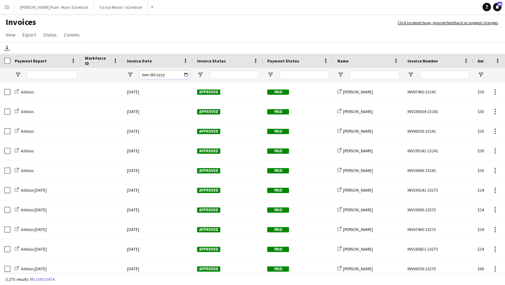
click at [188, 73] on input "Invoice Date Filter Input" at bounding box center [164, 75] width 49 height 8
type input "**********"
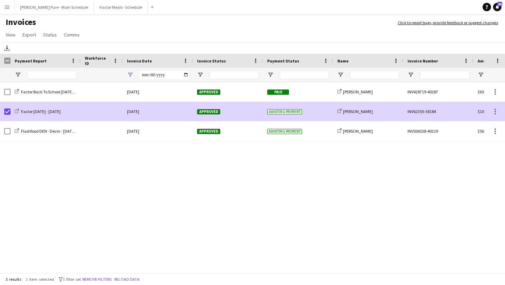
click at [213, 109] on span "Approved" at bounding box center [208, 111] width 23 height 5
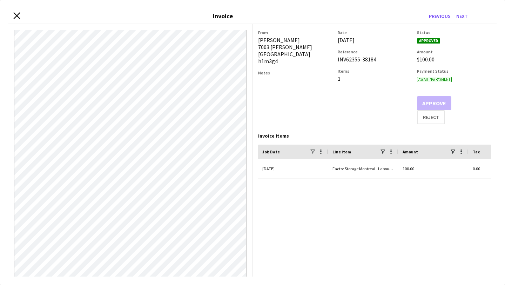
click at [16, 14] on icon "Close invoice dialog" at bounding box center [16, 15] width 7 height 7
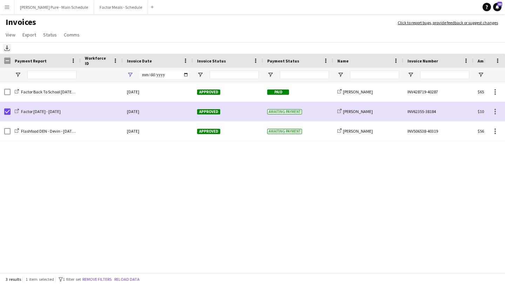
click at [8, 47] on icon "Download" at bounding box center [7, 48] width 6 height 6
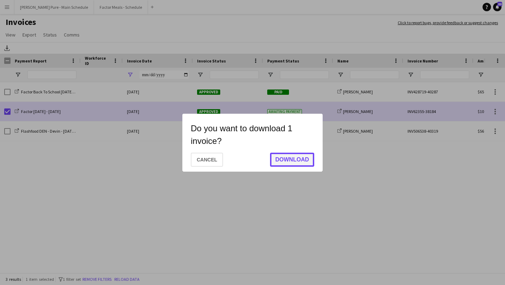
click at [288, 161] on button "Download" at bounding box center [292, 160] width 44 height 14
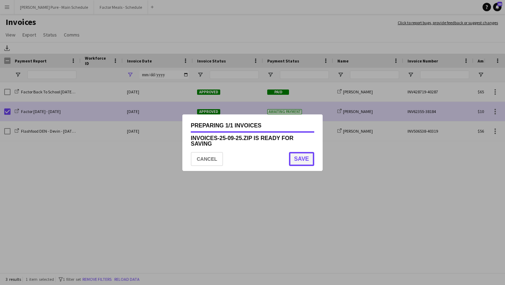
click at [300, 165] on button "Save" at bounding box center [301, 159] width 25 height 14
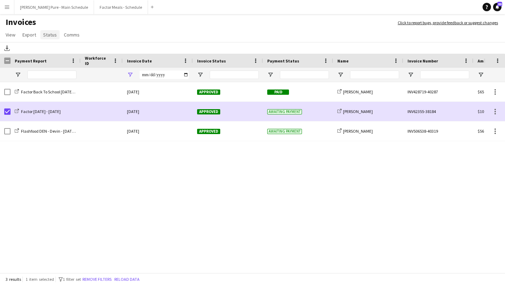
click at [49, 36] on span "Status" at bounding box center [50, 35] width 14 height 6
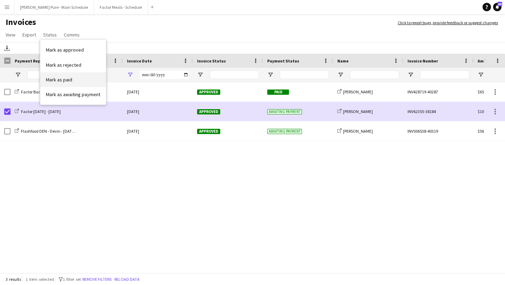
click at [82, 81] on link "Mark as paid" at bounding box center [73, 79] width 66 height 15
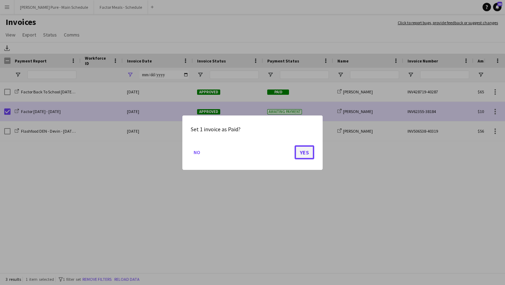
click at [301, 154] on button "Yes" at bounding box center [305, 152] width 20 height 14
